Goal: Find specific page/section: Find specific page/section

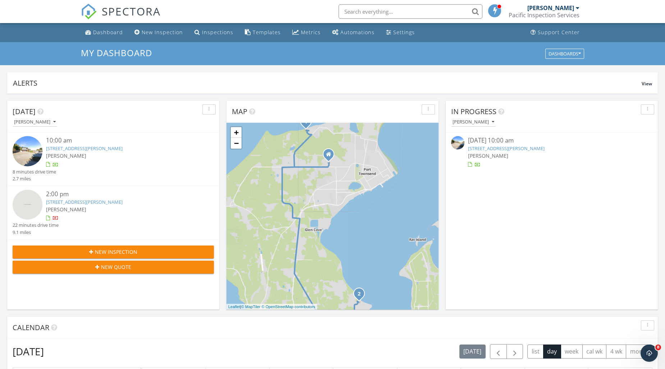
click at [109, 147] on link "2872 Claremont St, Port Townsend, WA 98368" at bounding box center [84, 148] width 77 height 6
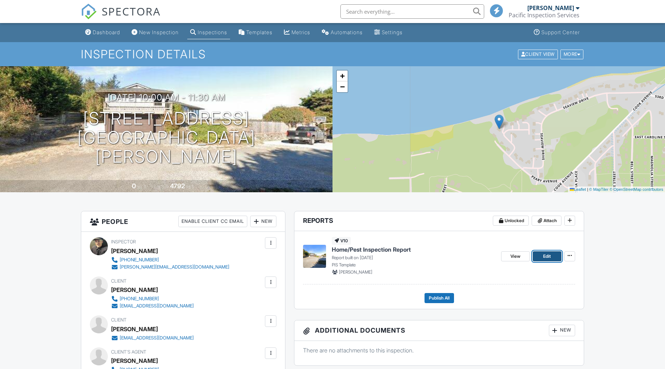
click at [539, 253] on link "Edit" at bounding box center [547, 256] width 29 height 10
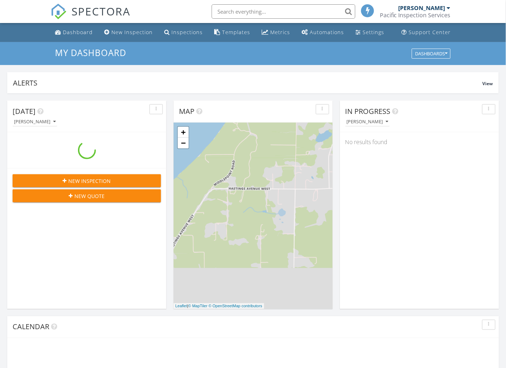
scroll to position [667, 519]
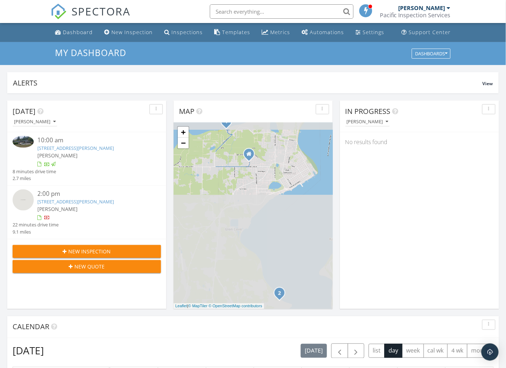
drag, startPoint x: 193, startPoint y: 35, endPoint x: 159, endPoint y: 11, distance: 41.4
click at [192, 35] on div "Inspections" at bounding box center [187, 32] width 31 height 7
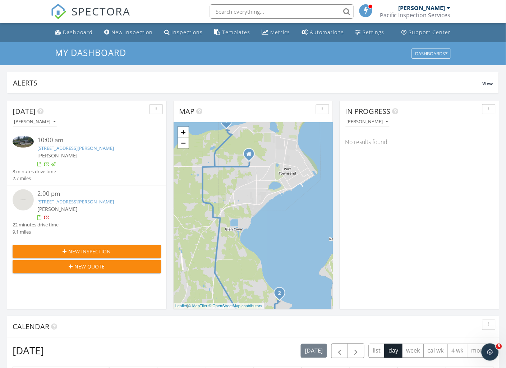
scroll to position [0, 0]
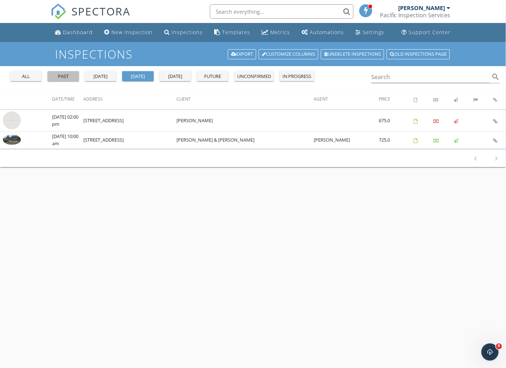
click at [68, 77] on div "past" at bounding box center [63, 76] width 26 height 7
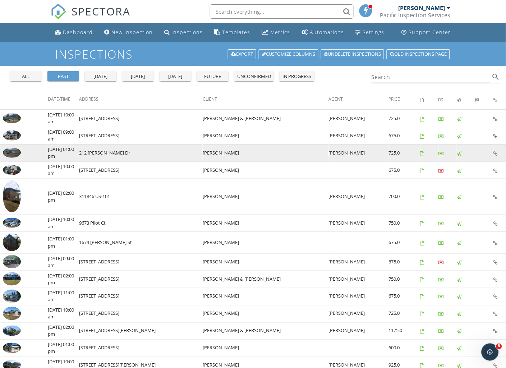
click at [15, 152] on img at bounding box center [12, 153] width 18 height 10
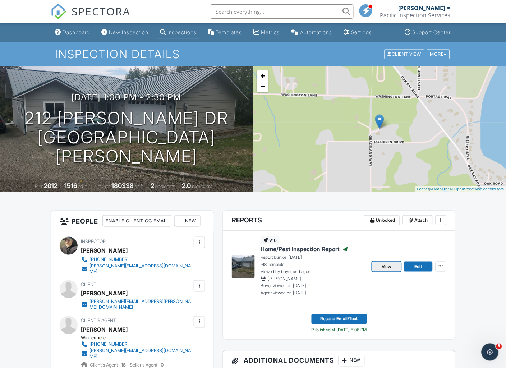
click at [384, 263] on link "View" at bounding box center [387, 267] width 29 height 10
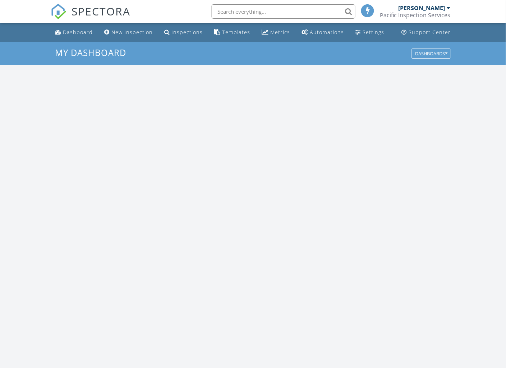
scroll to position [667, 519]
